Goal: Information Seeking & Learning: Learn about a topic

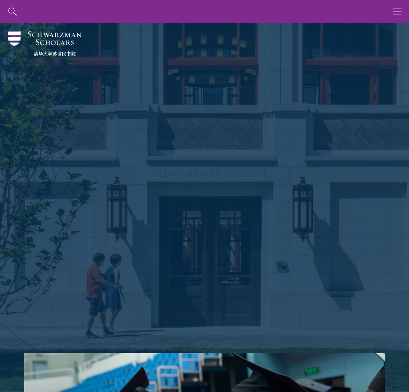
click at [393, 16] on icon "button" at bounding box center [397, 11] width 9 height 23
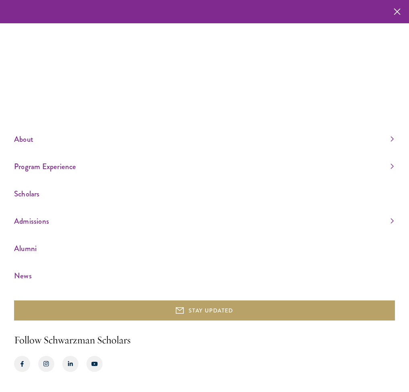
click at [46, 170] on link "Program Experience" at bounding box center [204, 166] width 380 height 13
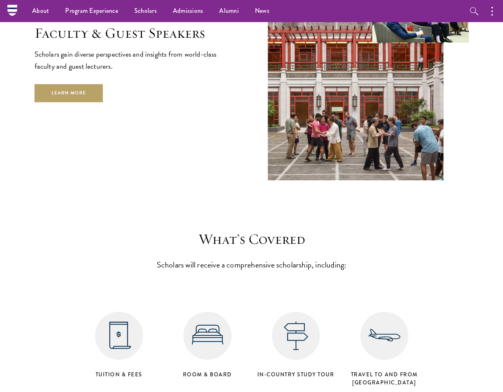
scroll to position [2907, 0]
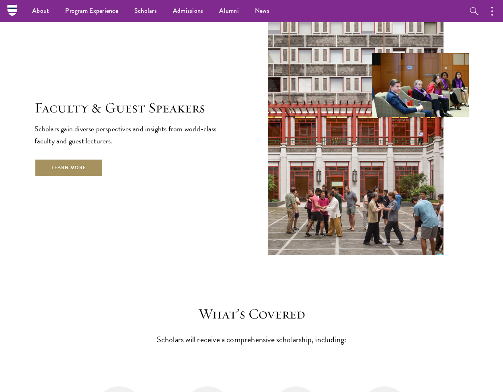
click at [96, 159] on link "Learn More" at bounding box center [69, 168] width 69 height 18
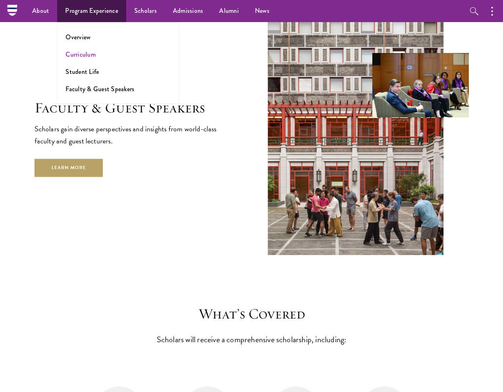
click at [86, 51] on link "Curriculum" at bounding box center [81, 54] width 30 height 9
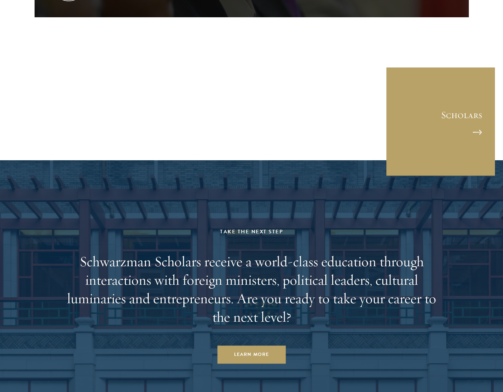
scroll to position [3711, 0]
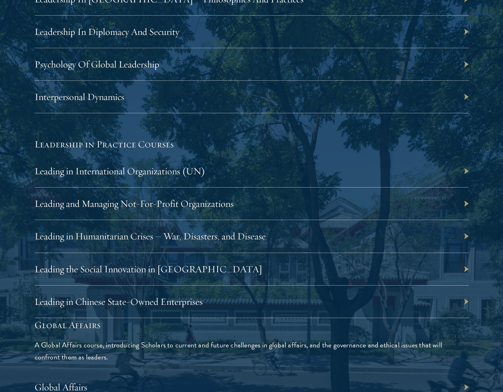
scroll to position [1588, 0]
click at [115, 168] on link "Leading in International Organizations (UN)" at bounding box center [124, 171] width 171 height 12
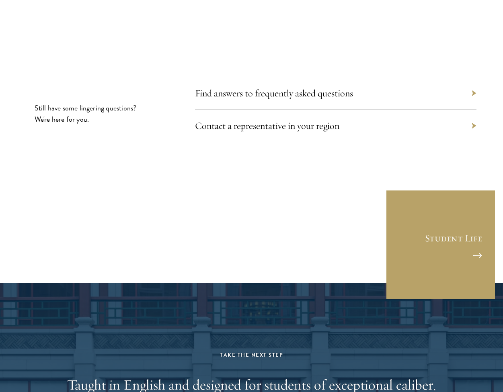
scroll to position [4440, 0]
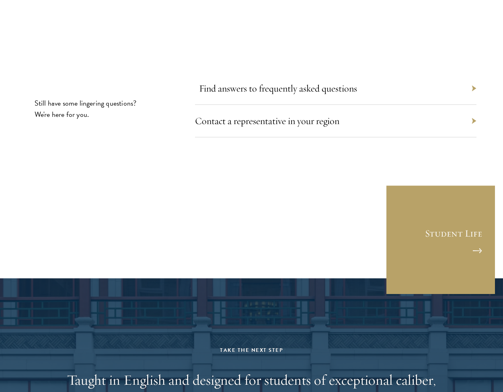
click at [276, 82] on link "Find answers to frequently asked questions" at bounding box center [278, 88] width 158 height 12
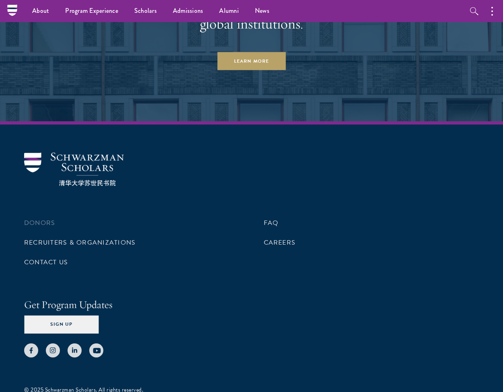
scroll to position [4852, 0]
click at [61, 258] on link "Contact Us" at bounding box center [46, 263] width 44 height 10
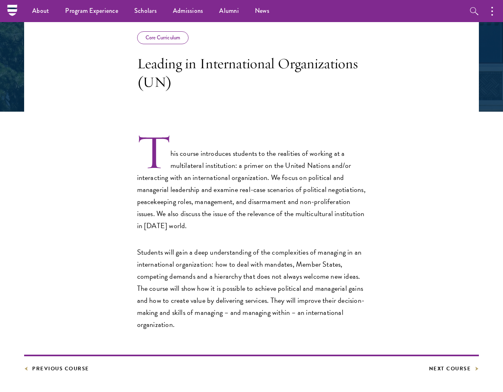
scroll to position [131, 0]
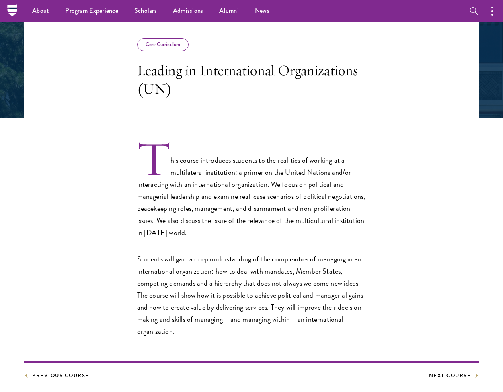
click at [179, 45] on div "Core Curriculum" at bounding box center [163, 44] width 52 height 13
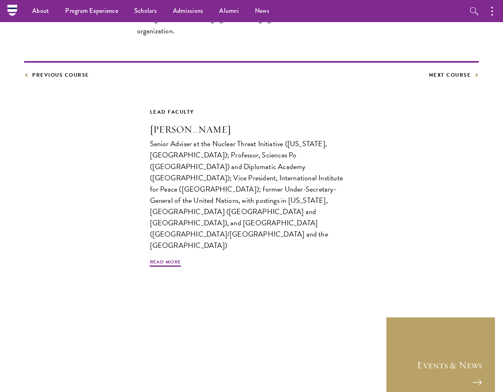
scroll to position [427, 0]
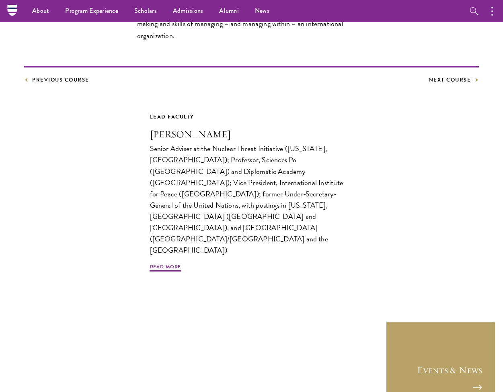
click at [313, 0] on ul "About Overview Leadership Donors Program Experience Overview Curriculum Student…" at bounding box center [206, 11] width 365 height 22
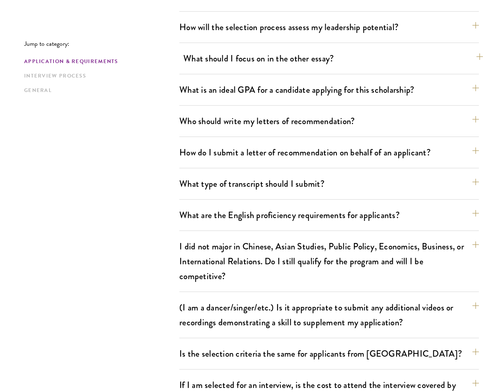
scroll to position [551, 0]
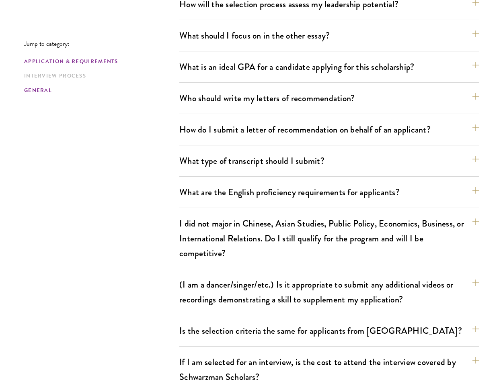
click at [41, 92] on link "General" at bounding box center [99, 90] width 150 height 8
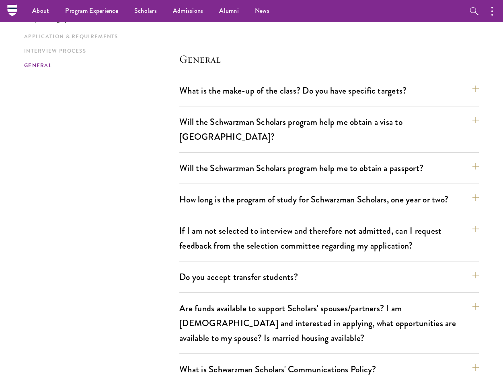
scroll to position [1253, 0]
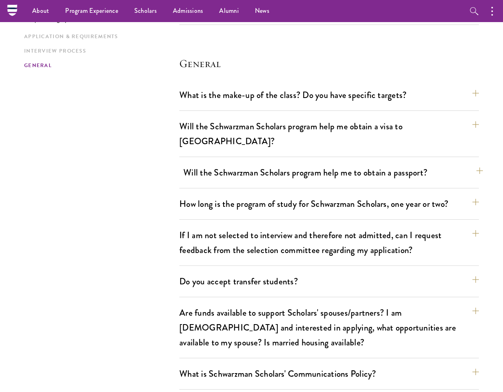
click at [225, 164] on button "Will the Schwarzman Scholars program help me to obtain a passport?" at bounding box center [333, 173] width 300 height 18
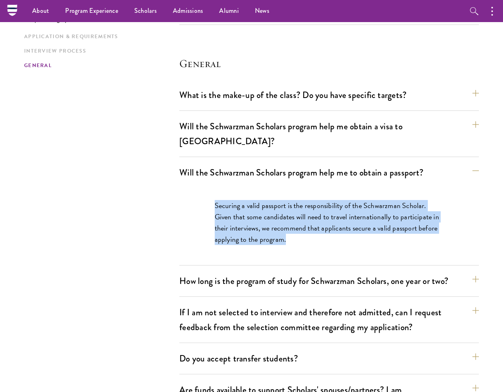
drag, startPoint x: 213, startPoint y: 192, endPoint x: 219, endPoint y: 236, distance: 43.8
click at [219, 236] on div "Securing a valid passport is the responsibility of the Schwarzman Scholar. Give…" at bounding box center [329, 226] width 277 height 77
click at [184, 193] on div "Securing a valid passport is the responsibility of the Schwarzman Scholar. Give…" at bounding box center [329, 226] width 300 height 77
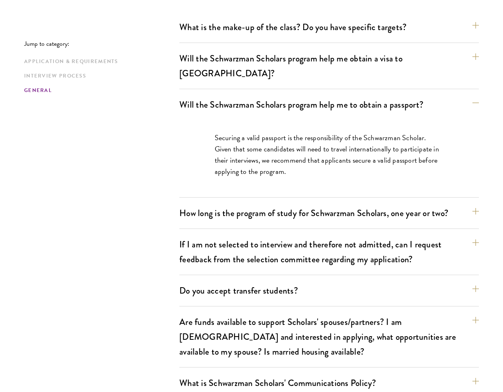
scroll to position [1322, 0]
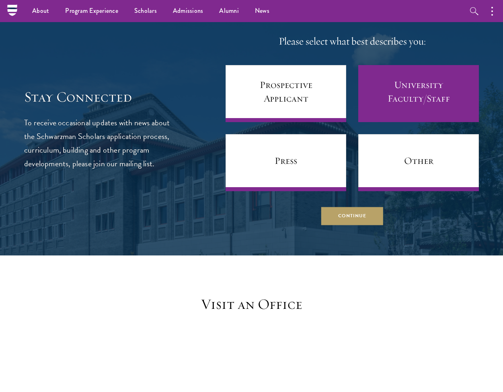
scroll to position [436, 0]
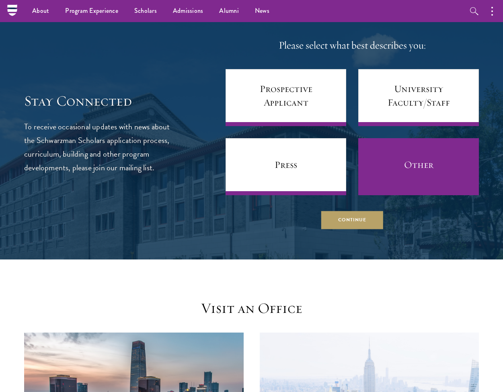
click at [382, 171] on link "Other" at bounding box center [418, 166] width 121 height 57
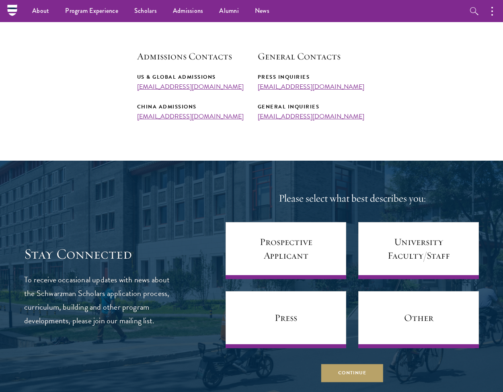
scroll to position [274, 0]
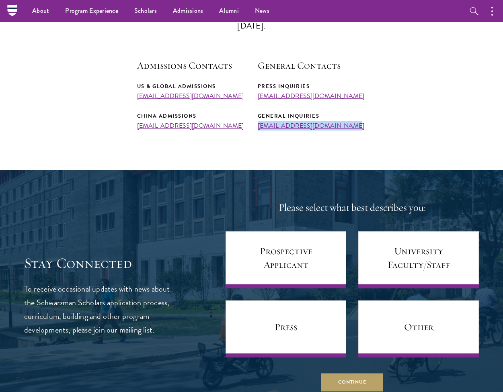
drag, startPoint x: 335, startPoint y: 127, endPoint x: 253, endPoint y: 127, distance: 82.0
click at [253, 127] on div "Admissions Contacts US & Global Admissions [EMAIL_ADDRESS][DOMAIN_NAME] China A…" at bounding box center [251, 94] width 229 height 71
copy link "[EMAIL_ADDRESS][DOMAIN_NAME]"
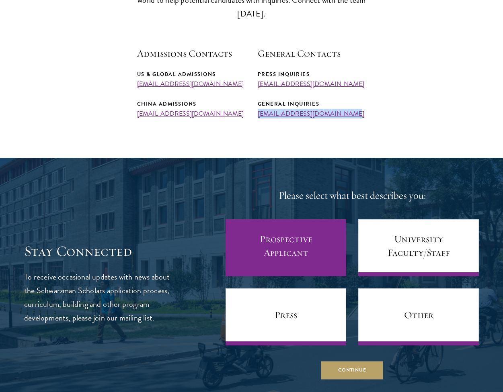
scroll to position [289, 0]
